Goal: Transaction & Acquisition: Purchase product/service

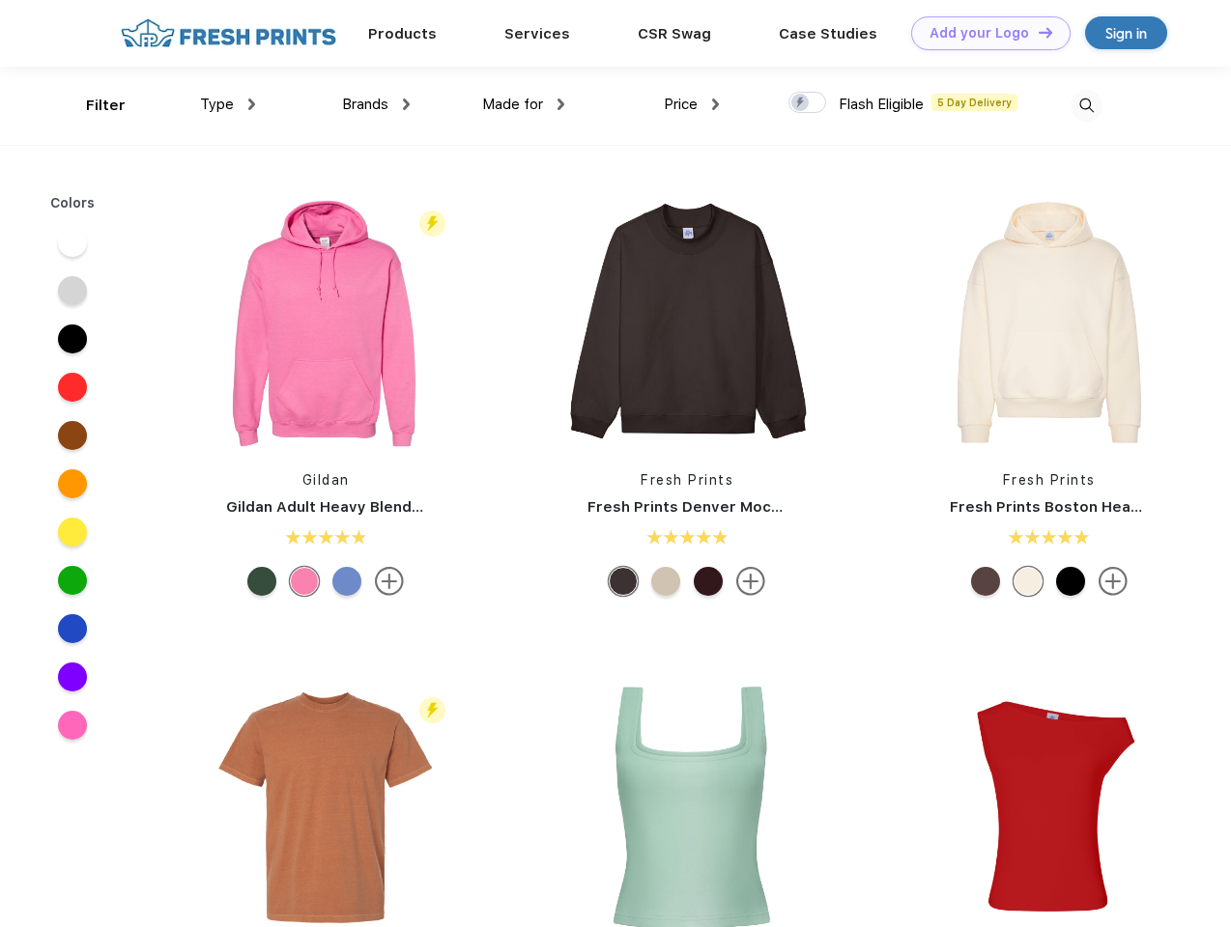
click at [983, 33] on link "Add your Logo Design Tool" at bounding box center [990, 33] width 159 height 34
click at [0, 0] on div "Design Tool" at bounding box center [0, 0] width 0 height 0
click at [1036, 32] on link "Add your Logo Design Tool" at bounding box center [990, 33] width 159 height 34
click at [93, 105] on div "Filter" at bounding box center [106, 106] width 40 height 22
click at [228, 104] on span "Type" at bounding box center [217, 104] width 34 height 17
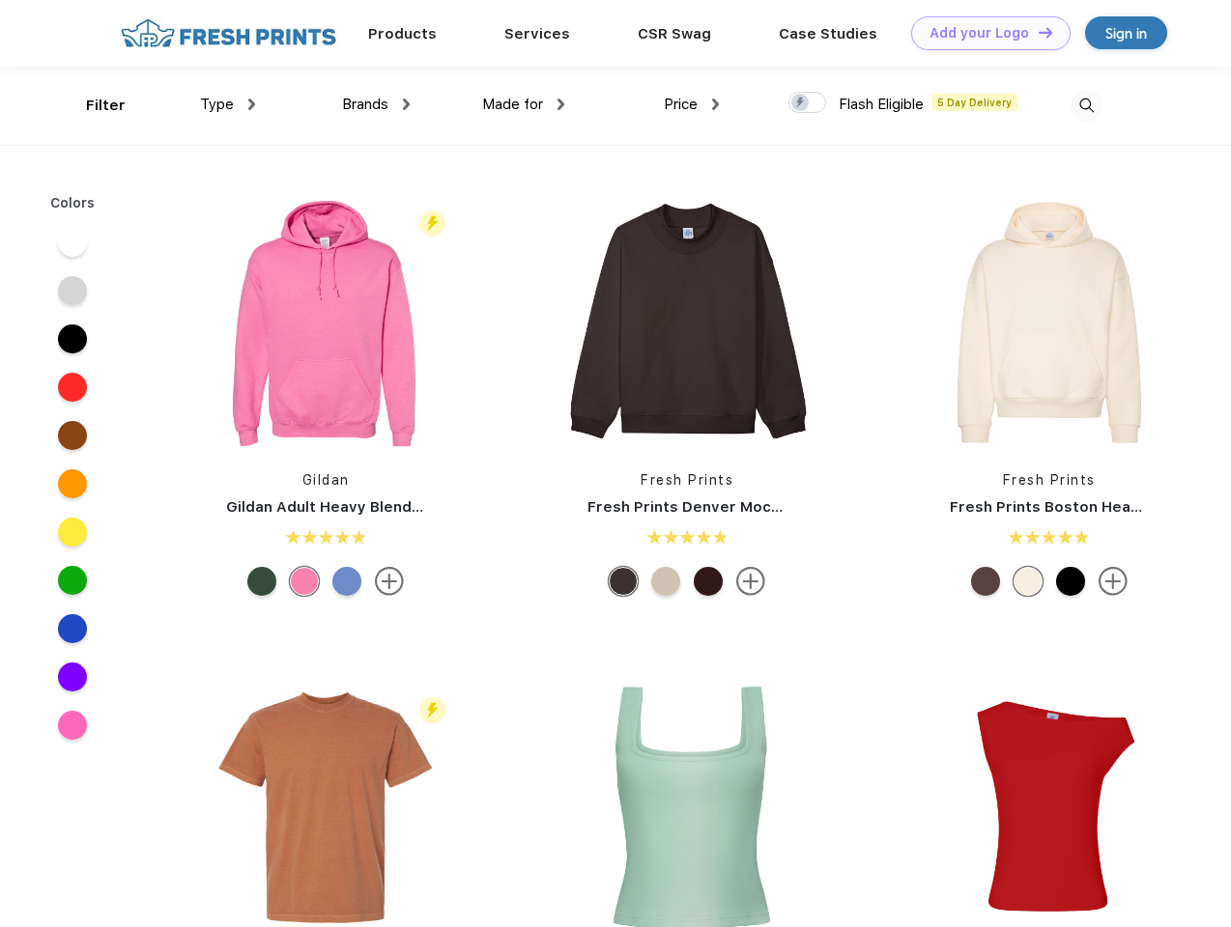
click at [376, 104] on span "Brands" at bounding box center [365, 104] width 46 height 17
click at [524, 104] on span "Made for" at bounding box center [512, 104] width 61 height 17
click at [692, 104] on span "Price" at bounding box center [681, 104] width 34 height 17
click at [808, 103] on div at bounding box center [807, 102] width 38 height 21
click at [801, 103] on input "checkbox" at bounding box center [794, 97] width 13 height 13
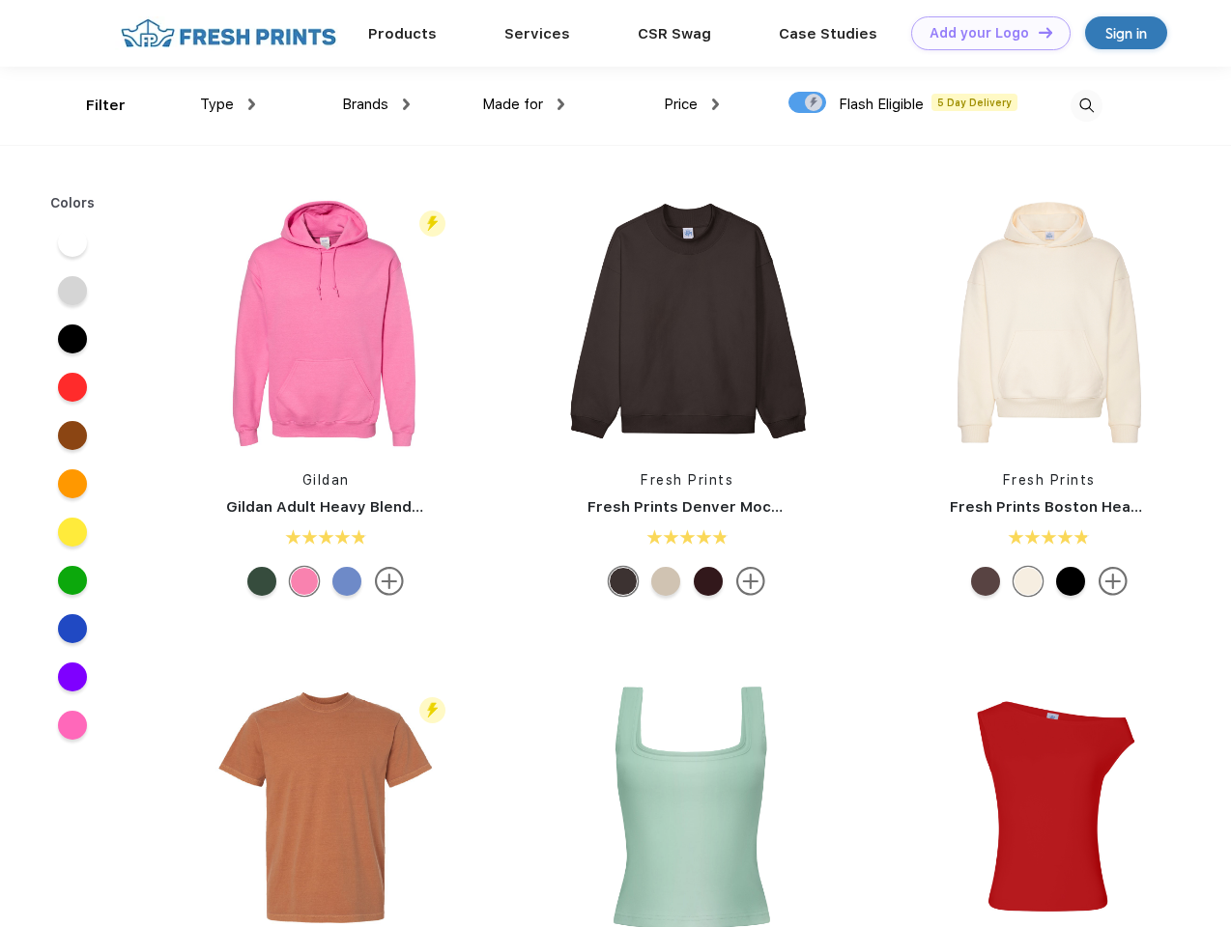
click at [1086, 105] on img at bounding box center [1086, 106] width 32 height 32
